Goal: Navigation & Orientation: Find specific page/section

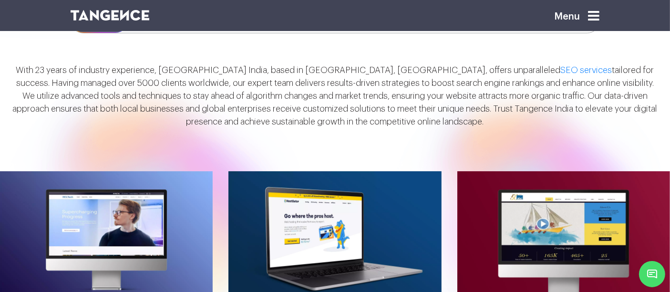
scroll to position [818, 0]
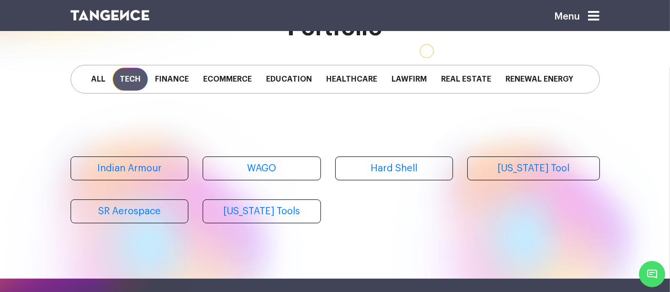
click at [131, 84] on span "Tech" at bounding box center [130, 79] width 35 height 23
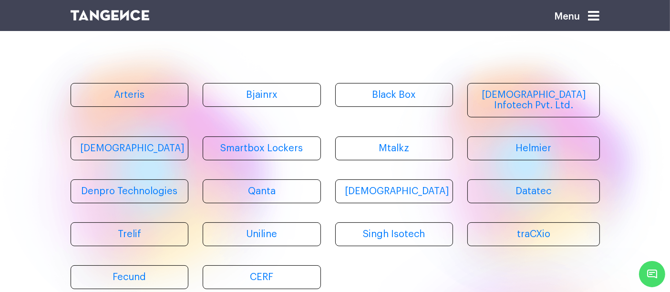
scroll to position [127, 0]
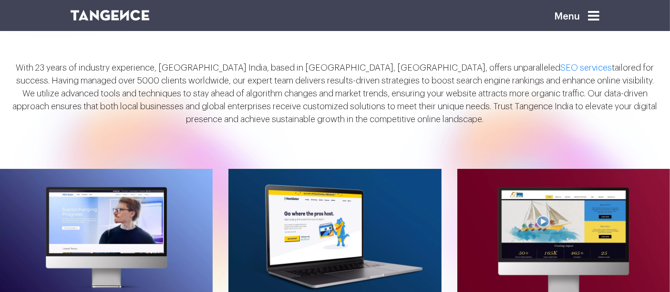
scroll to position [818, 0]
